Goal: Task Accomplishment & Management: Manage account settings

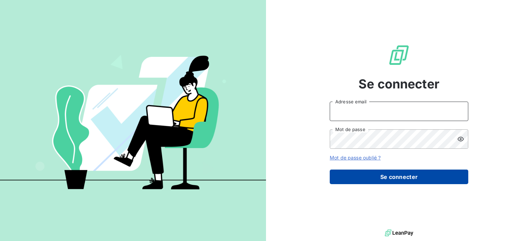
type input "[PERSON_NAME][EMAIL_ADDRESS][PERSON_NAME][DOMAIN_NAME]"
click at [407, 182] on button "Se connecter" at bounding box center [399, 176] width 139 height 15
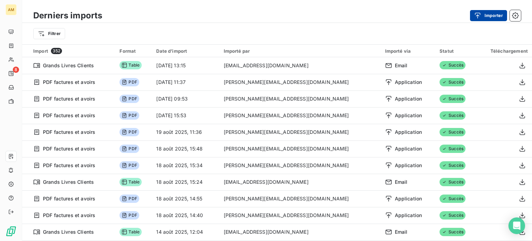
click at [473, 15] on button "Importer" at bounding box center [488, 15] width 37 height 11
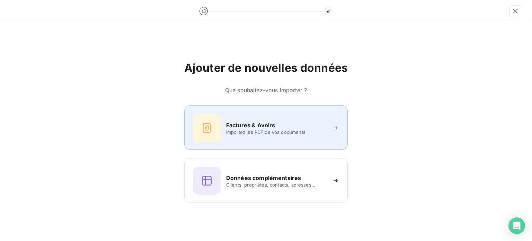
click at [218, 128] on div at bounding box center [207, 128] width 28 height 28
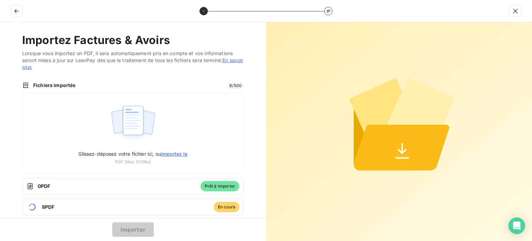
click at [245, 158] on div "Importez Factures & Avoirs Lorsque vous importez un PDF, il sera automatiquemen…" at bounding box center [133, 119] width 266 height 195
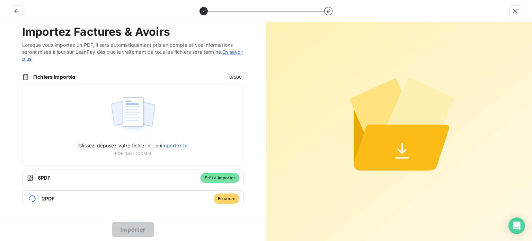
click at [96, 76] on span "Fichiers importés" at bounding box center [128, 76] width 190 height 7
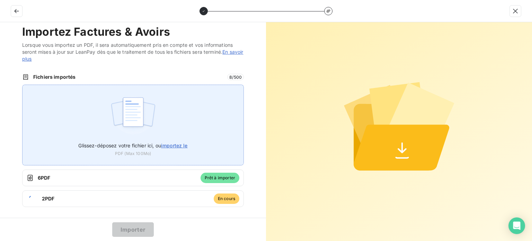
click at [208, 131] on div "Glissez-déposez votre fichier ici, ou importez le PDF (Max 100Mo)" at bounding box center [133, 125] width 222 height 81
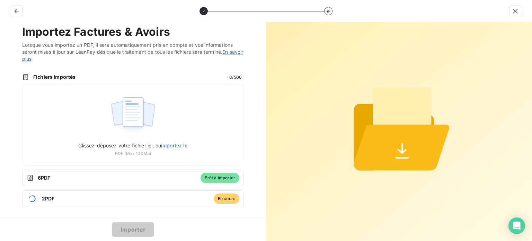
click at [128, 65] on div "Importez Factures & Avoirs Lorsque vous importez un PDF, il sera automatiquemen…" at bounding box center [133, 119] width 266 height 195
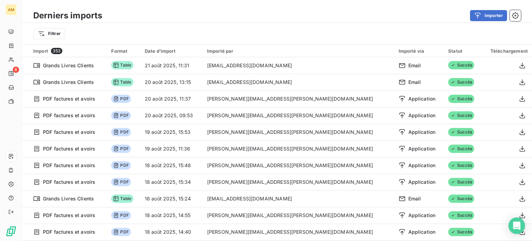
click at [488, 9] on div "Derniers imports Importer" at bounding box center [277, 15] width 510 height 15
click at [489, 18] on button "Importer" at bounding box center [488, 15] width 37 height 11
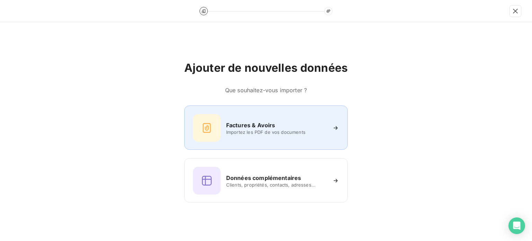
click at [266, 123] on h6 "Factures & Avoirs" at bounding box center [250, 125] width 49 height 8
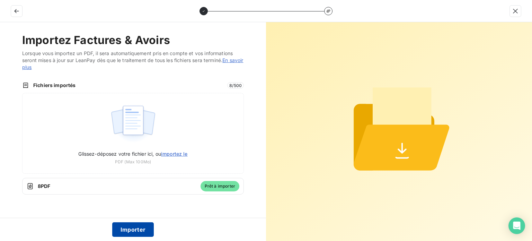
click at [121, 235] on button "Importer" at bounding box center [133, 229] width 42 height 15
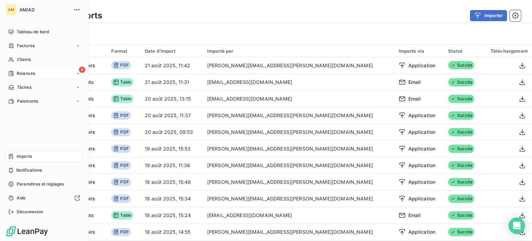
click at [14, 72] on div "Relances" at bounding box center [21, 73] width 27 height 6
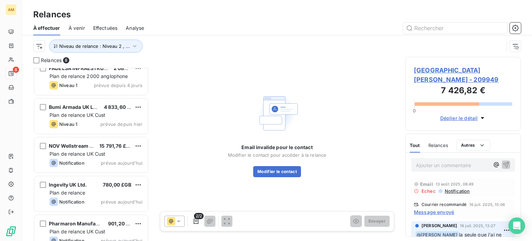
scroll to position [138, 0]
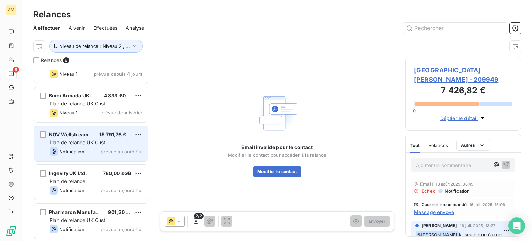
click at [103, 138] on div "NOV Wellstream UK 15 791,76 £GB Plan de relance UK Cust Notification prévue auj…" at bounding box center [91, 143] width 114 height 35
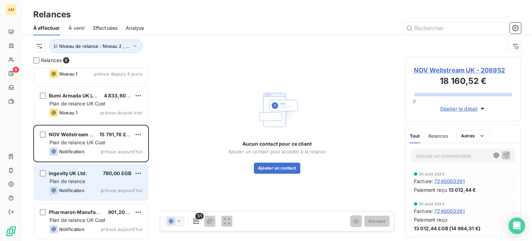
click at [116, 183] on div "Plan de relance" at bounding box center [96, 181] width 93 height 7
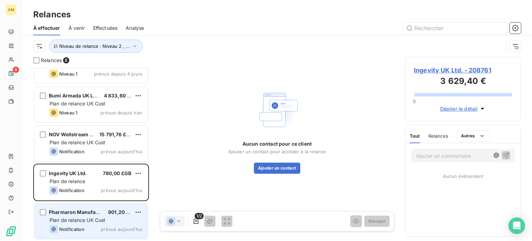
click at [94, 216] on div "Pharmaron Manufacturing 901,20 £GB Plan de relance UK Cust Notification prévue …" at bounding box center [91, 220] width 114 height 35
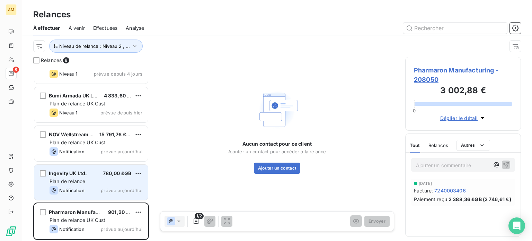
click at [100, 188] on div "Notification prévue aujourd’hui" at bounding box center [96, 190] width 93 height 8
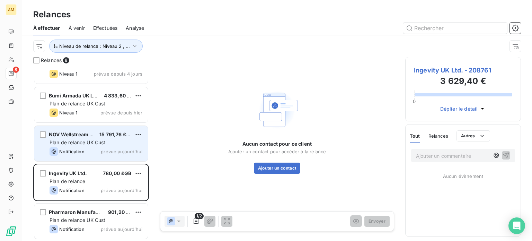
click at [98, 160] on div "NOV Wellstream UK 15 791,76 £GB Plan de relance UK Cust Notification prévue auj…" at bounding box center [91, 143] width 114 height 35
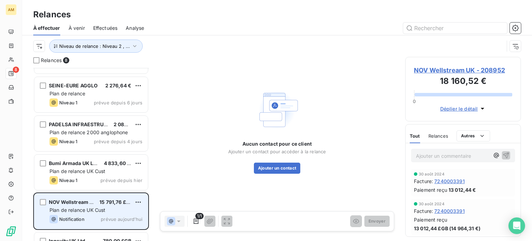
scroll to position [68, 0]
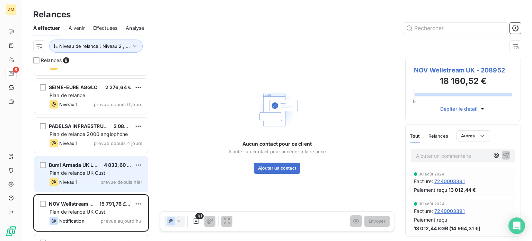
click at [104, 160] on div "Bumi Armada UK Limited 4 833,60 £GB Plan de relance UK Cust Niveau 1 prévue dep…" at bounding box center [91, 173] width 114 height 35
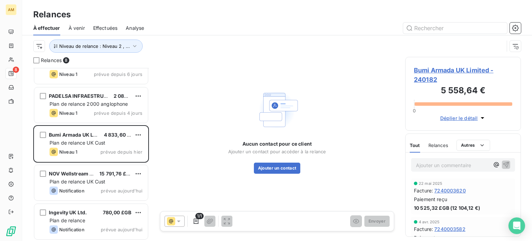
scroll to position [138, 0]
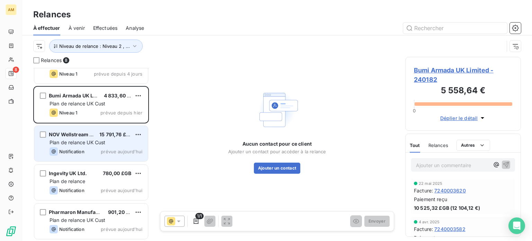
click at [109, 144] on div "Plan de relance UK Cust" at bounding box center [96, 142] width 93 height 7
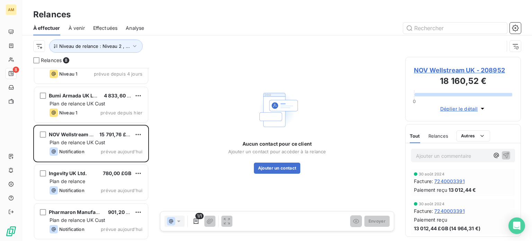
click at [447, 69] on span "NOV Wellstream UK - 208952" at bounding box center [463, 69] width 98 height 9
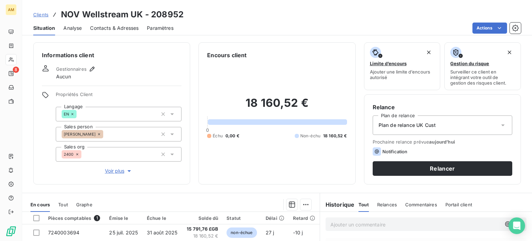
drag, startPoint x: 106, startPoint y: 25, endPoint x: 115, endPoint y: 33, distance: 11.5
click at [106, 25] on span "Contacts & Adresses" at bounding box center [114, 28] width 49 height 7
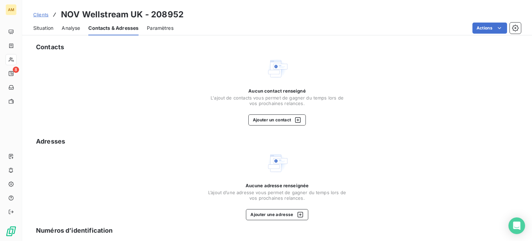
click at [264, 100] on span "L'ajout de contacts vous permet de gagner du temps lors de vos prochaines relan…" at bounding box center [277, 100] width 139 height 11
click at [291, 117] on div "button" at bounding box center [296, 119] width 10 height 7
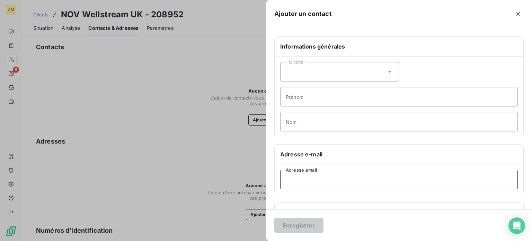
click at [361, 178] on input "Adresse email" at bounding box center [399, 179] width 238 height 19
paste input "Wendy.Greig@nov.com"
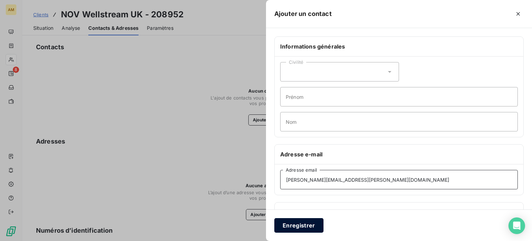
type input "Wendy.Greig@nov.com"
click at [309, 224] on button "Enregistrer" at bounding box center [298, 225] width 49 height 15
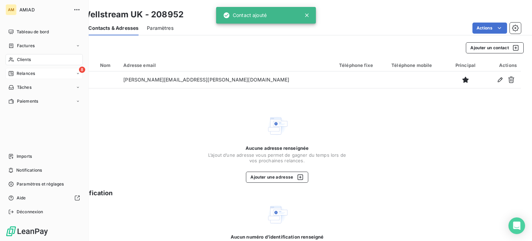
click at [15, 71] on div "Relances" at bounding box center [21, 73] width 27 height 6
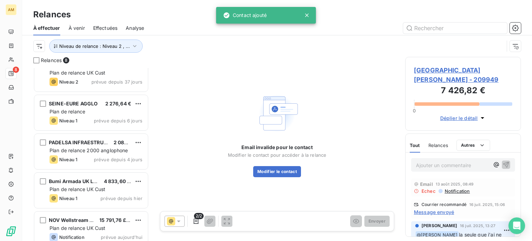
scroll to position [138, 0]
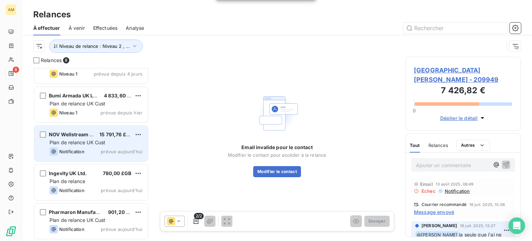
click at [99, 140] on span "Plan de relance UK Cust" at bounding box center [78, 142] width 56 height 6
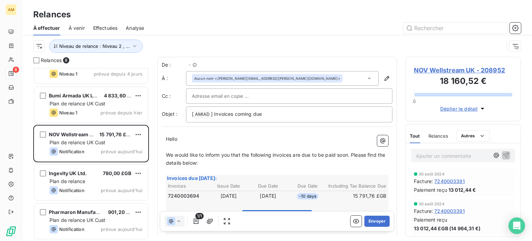
scroll to position [168, 110]
click at [372, 225] on button "Envoyer" at bounding box center [377, 221] width 25 height 11
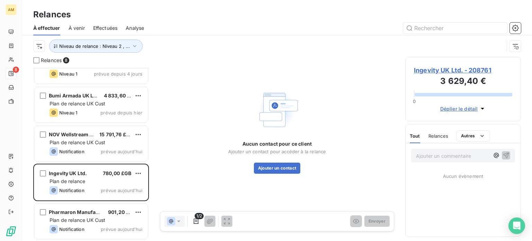
click at [465, 67] on span "Ingevity UK Ltd. - 208761" at bounding box center [463, 69] width 98 height 9
